Goal: Task Accomplishment & Management: Use online tool/utility

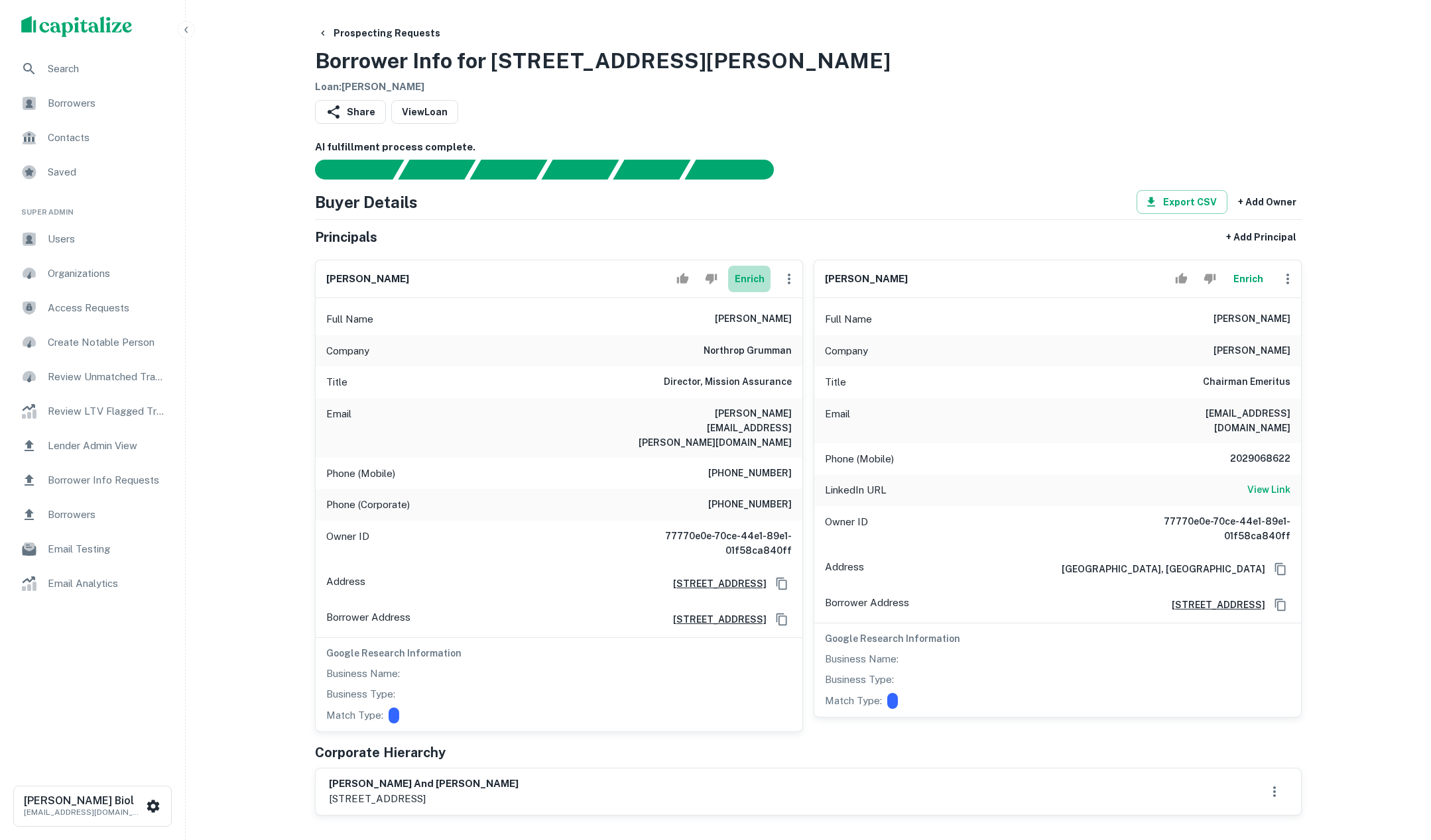
click at [752, 283] on button "Enrich" at bounding box center [749, 279] width 42 height 26
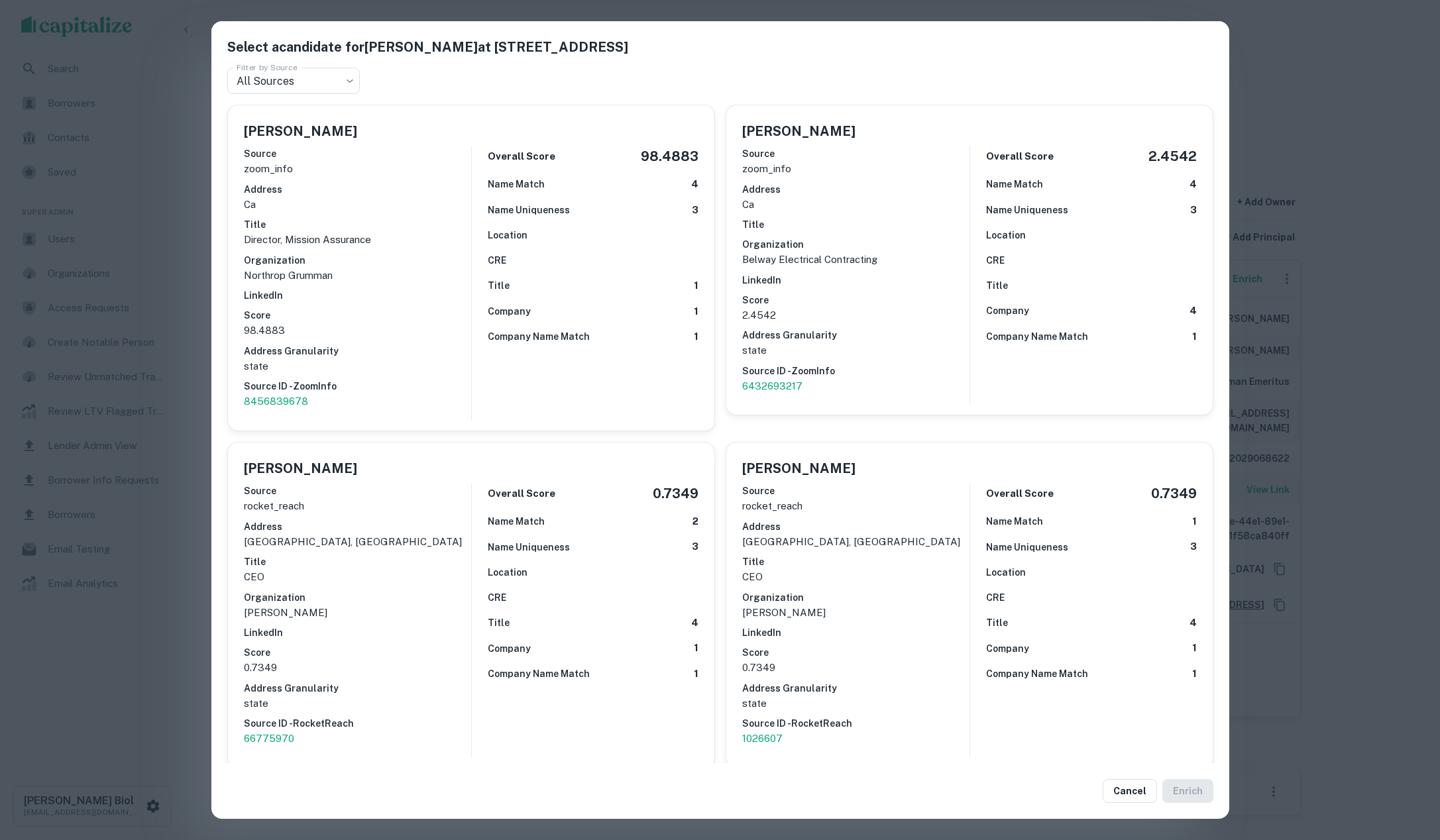
click at [119, 689] on div "Select a candidate for Monique Franco at 7130 Miramar Rd Filter by Source All S…" at bounding box center [720, 420] width 1440 height 840
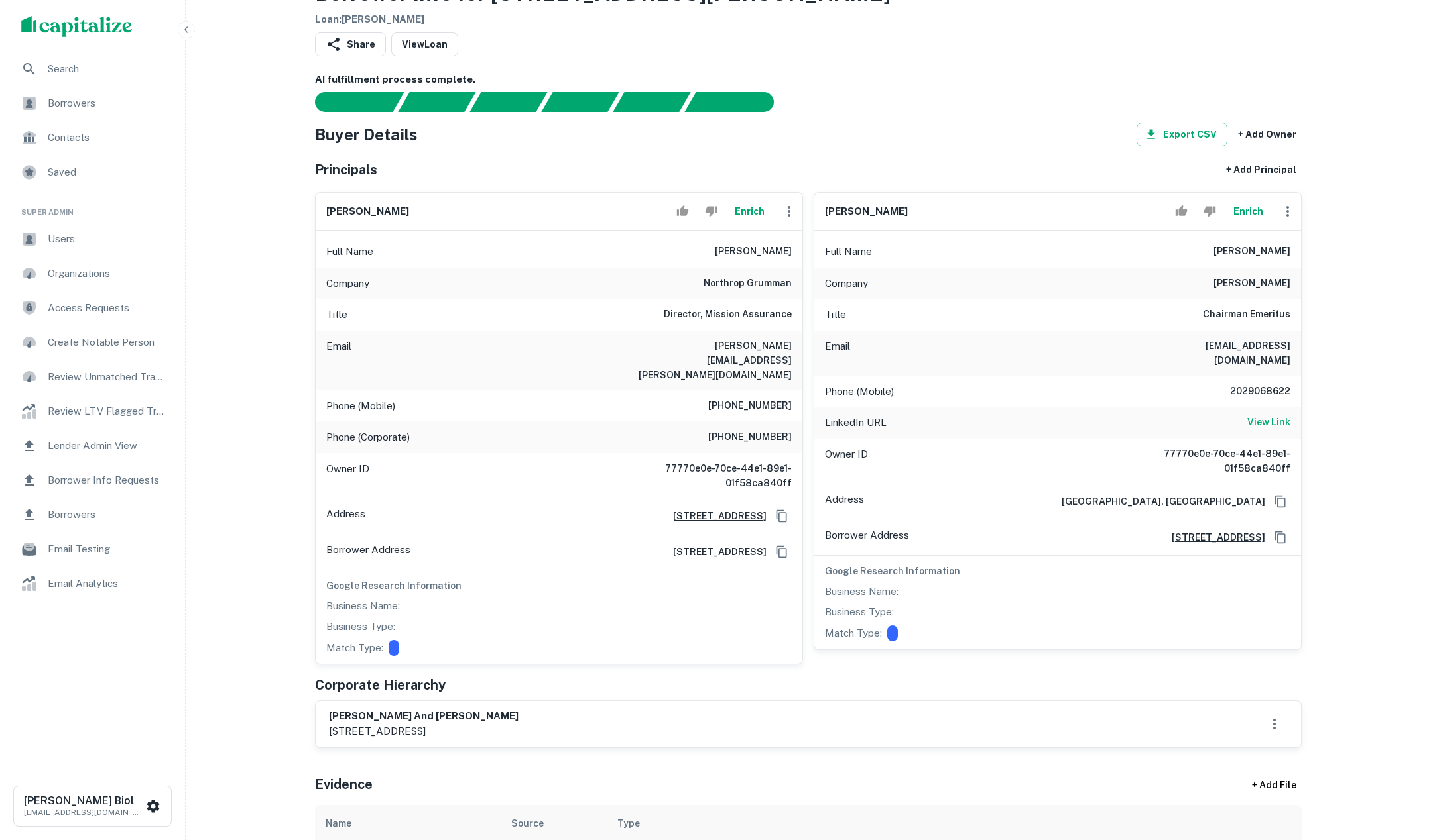
scroll to position [136, 0]
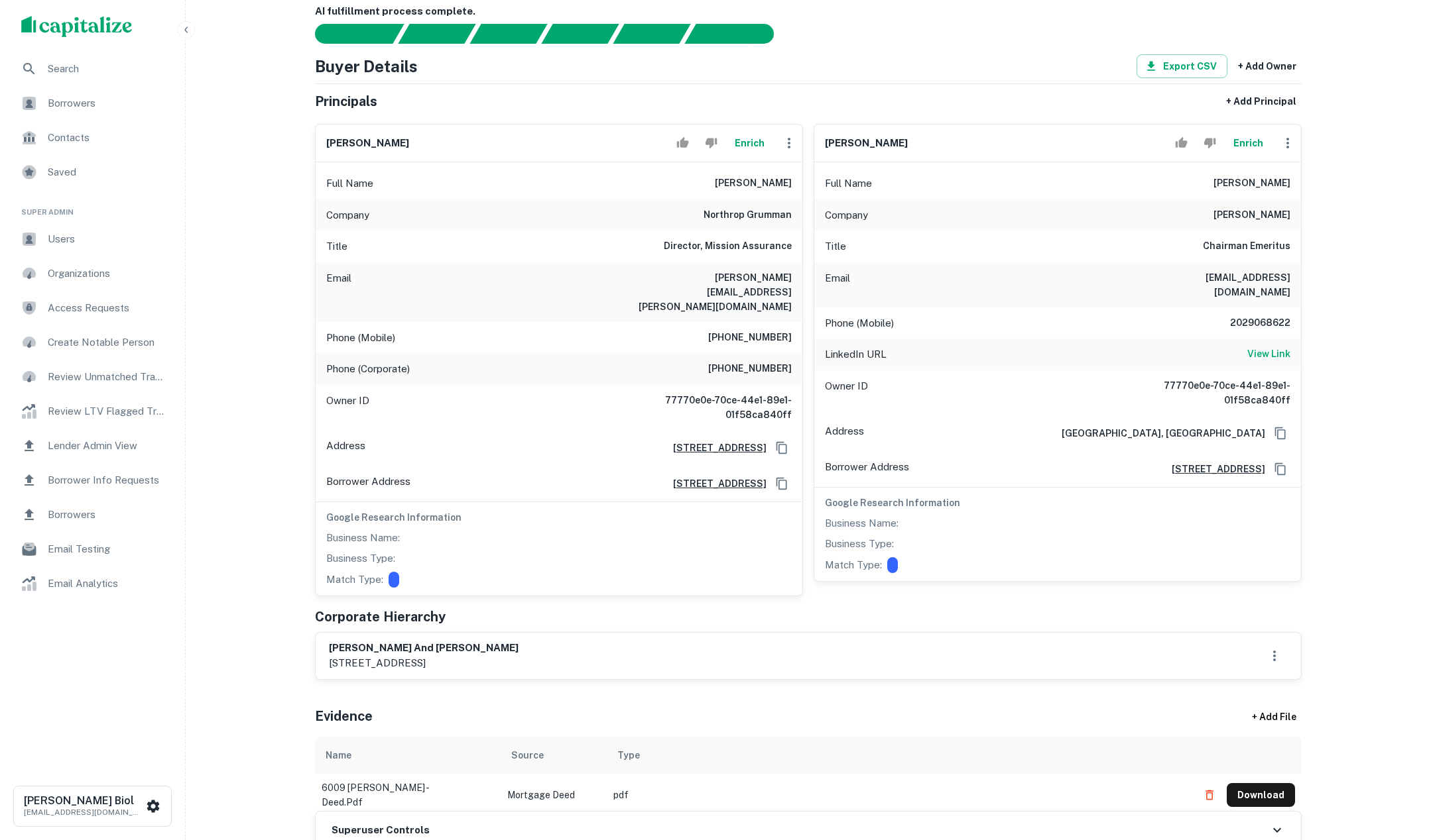
drag, startPoint x: 349, startPoint y: 621, endPoint x: 548, endPoint y: 632, distance: 199.3
click at [548, 641] on div "alejandro franco and monique y franco 3856 loma alta drive, san diego, ca, 92115" at bounding box center [808, 656] width 959 height 30
drag, startPoint x: 530, startPoint y: 631, endPoint x: 437, endPoint y: 623, distance: 93.3
click at [437, 641] on div "alejandro franco and monique y franco 3856 loma alta drive, san diego, ca, 92115" at bounding box center [808, 656] width 959 height 30
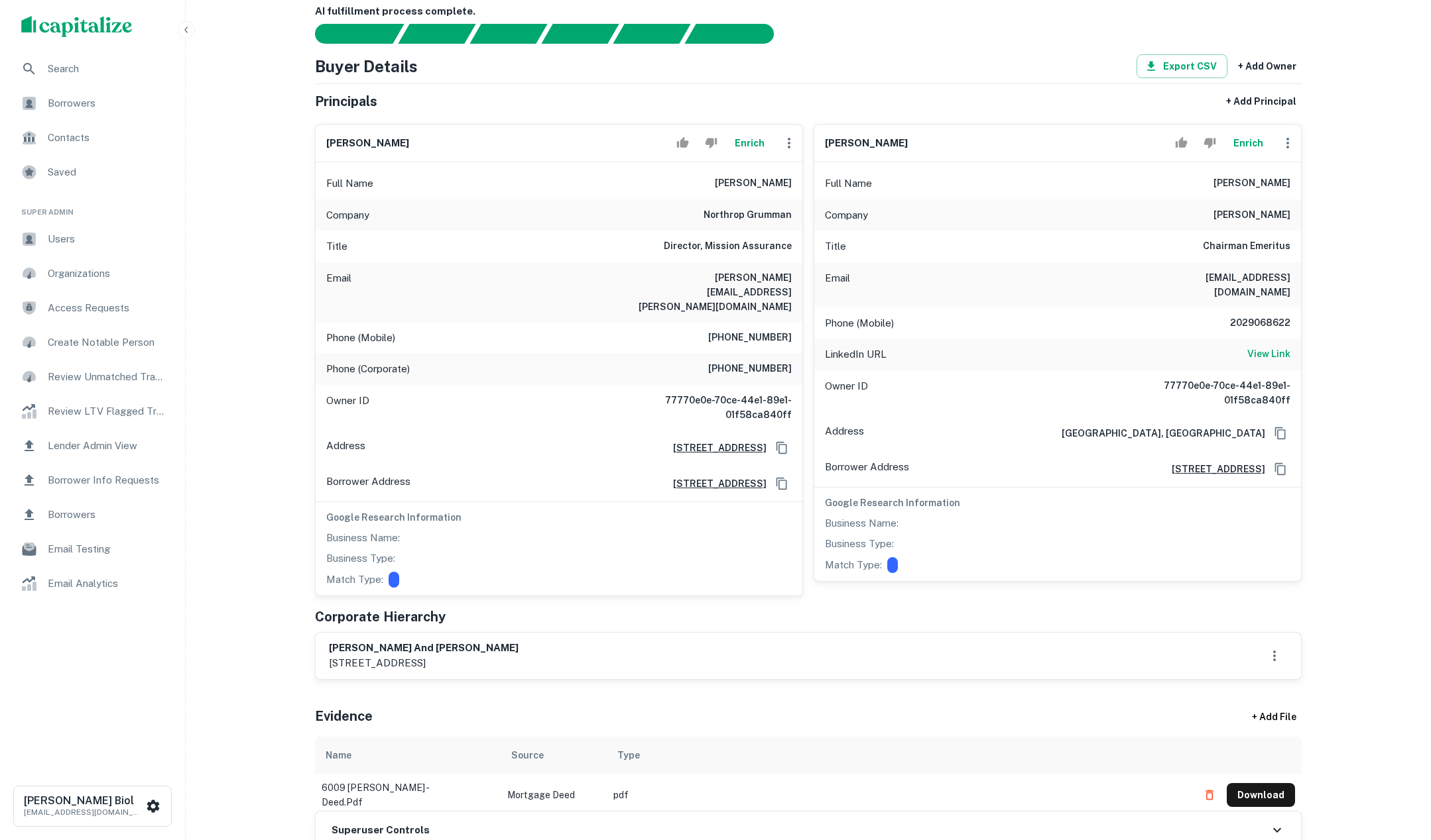
click at [437, 641] on h6 "alejandro franco and monique y franco" at bounding box center [423, 648] width 190 height 15
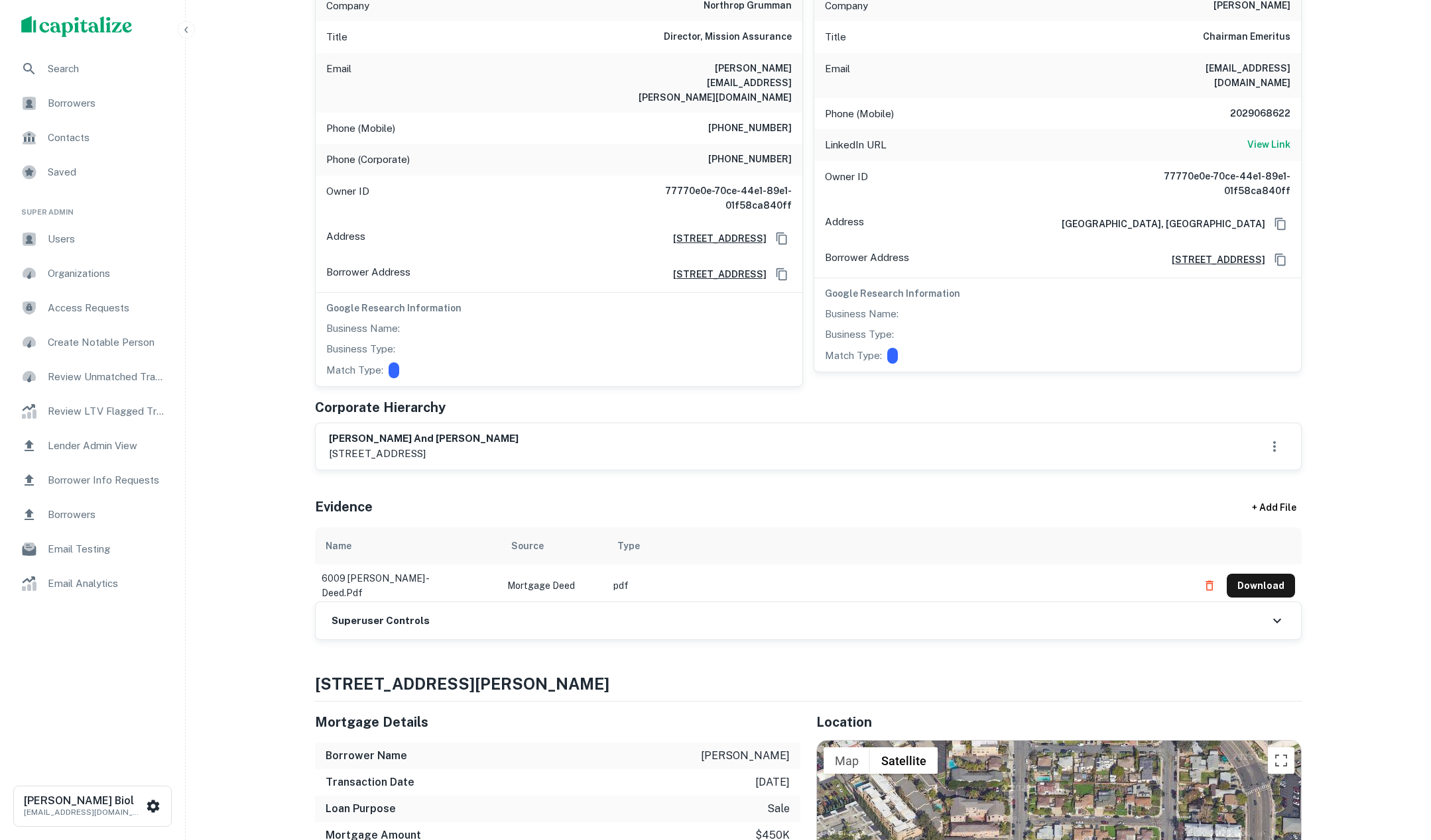
scroll to position [0, 0]
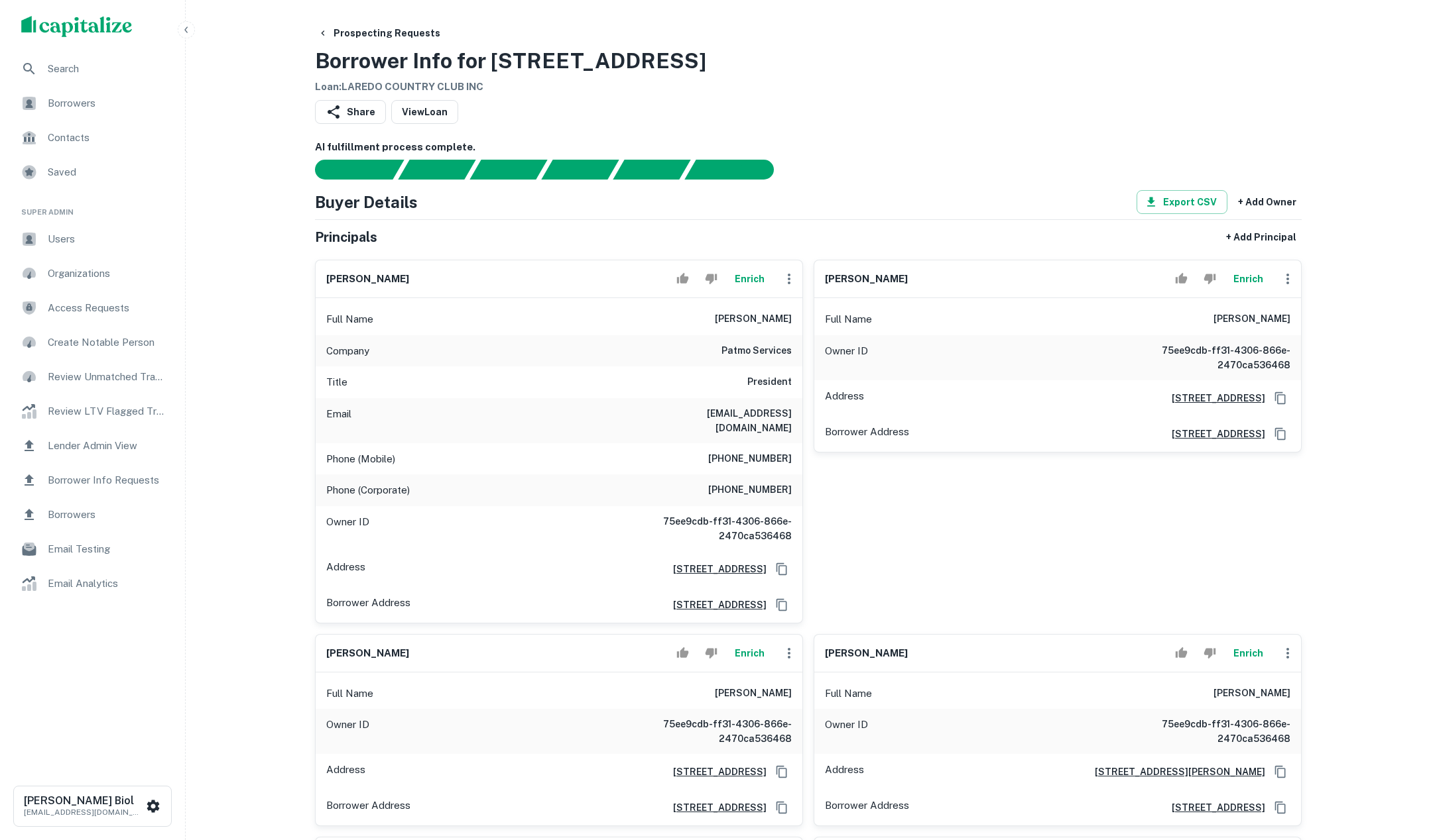
scroll to position [16, 0]
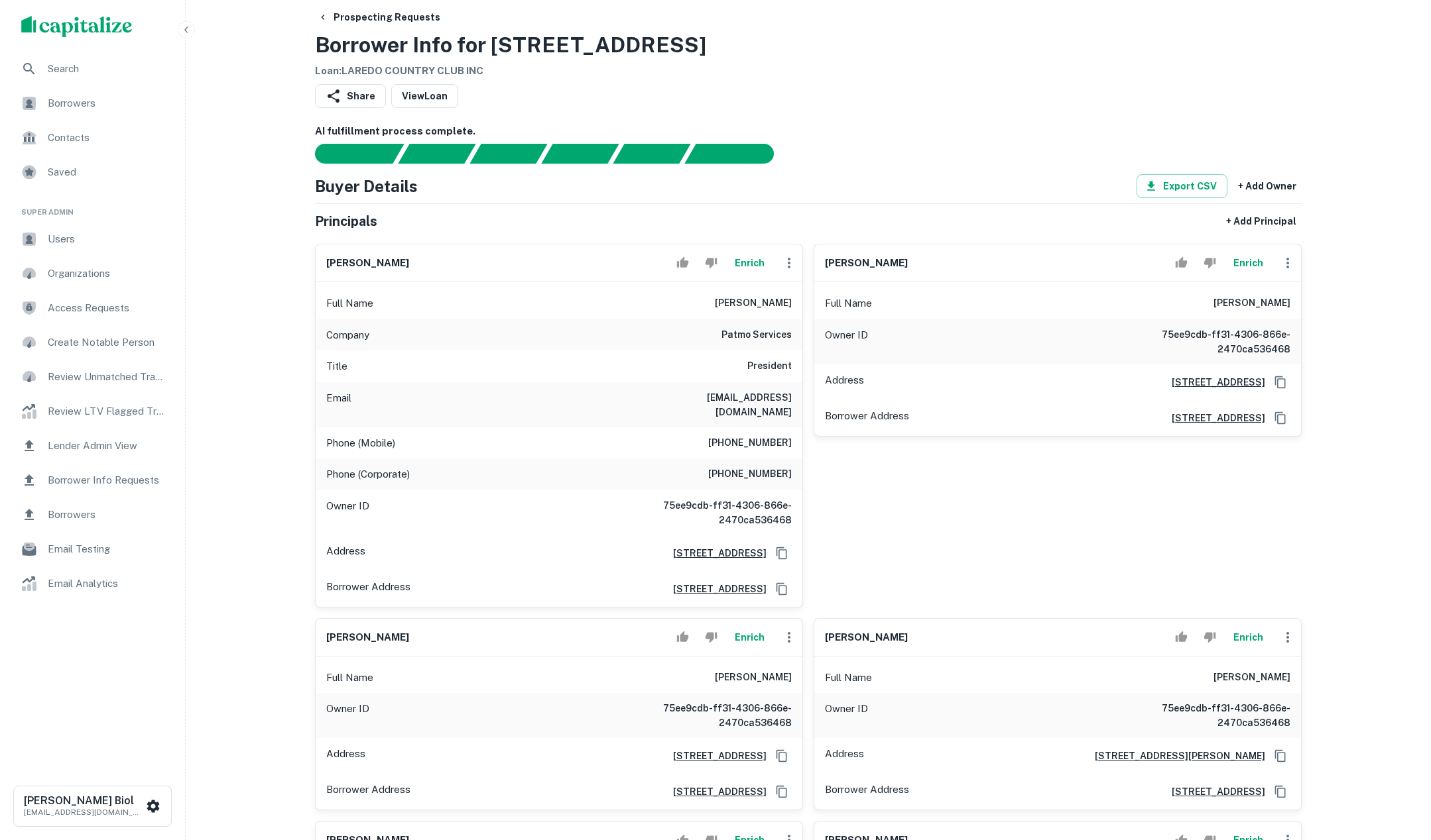
click at [1021, 86] on div "Share View Loan" at bounding box center [808, 98] width 986 height 29
